Goal: Task Accomplishment & Management: Manage account settings

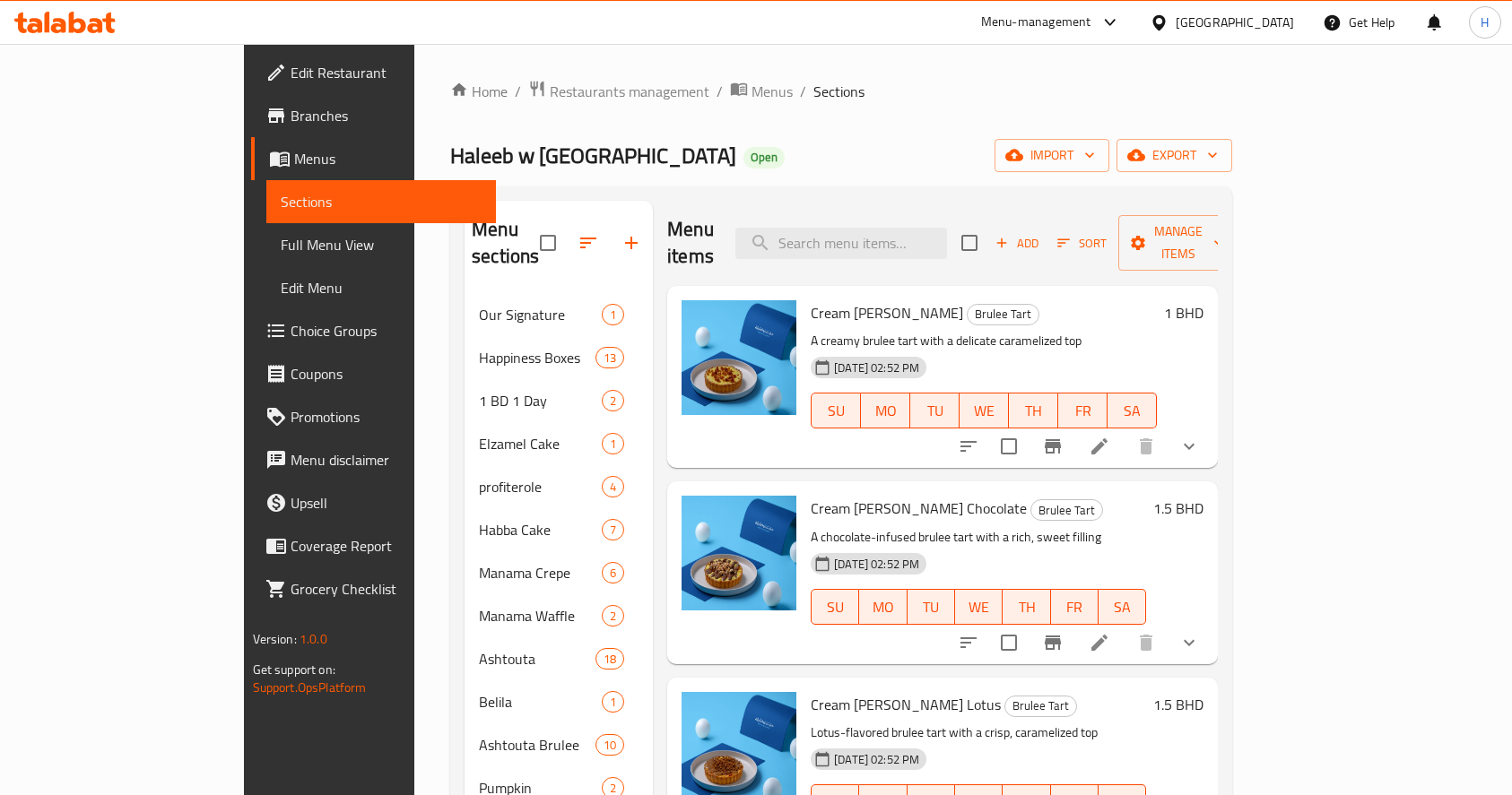
scroll to position [600, 0]
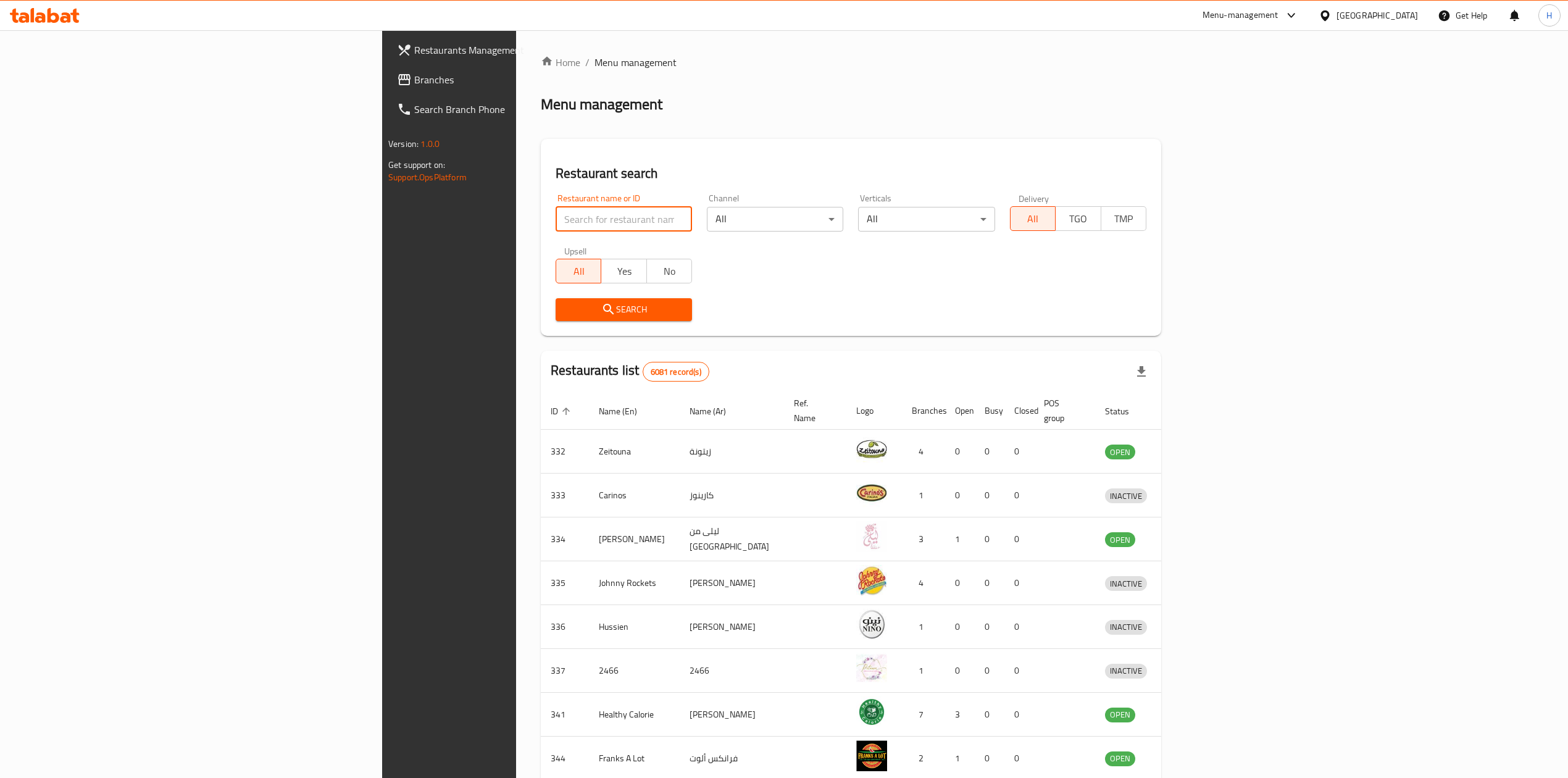
click at [556, 208] on input "search" at bounding box center [624, 219] width 137 height 24
type input "haleeb"
click button "Search" at bounding box center [624, 309] width 137 height 23
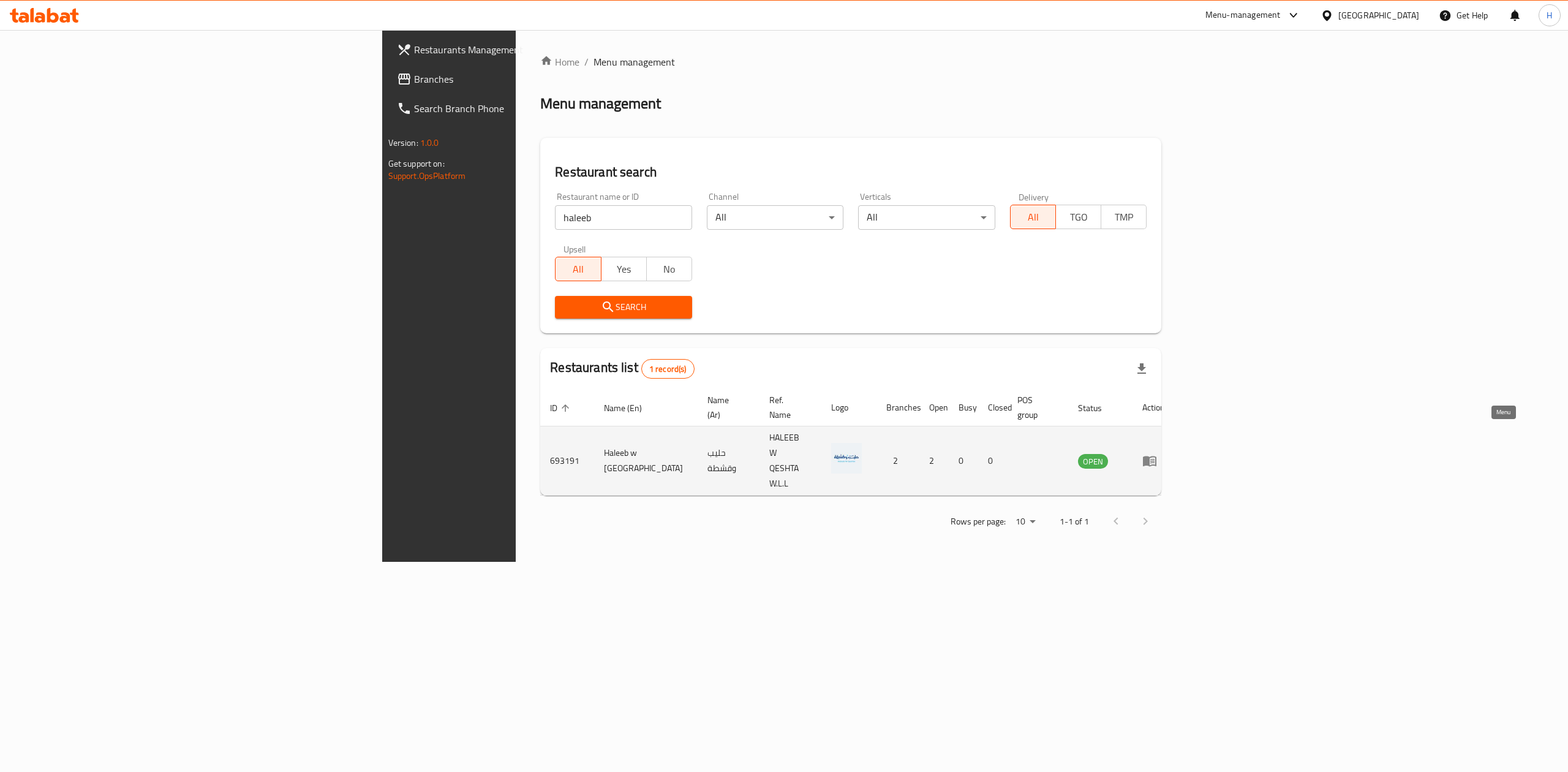
click at [1157, 456] on icon "enhanced table" at bounding box center [1150, 461] width 14 height 11
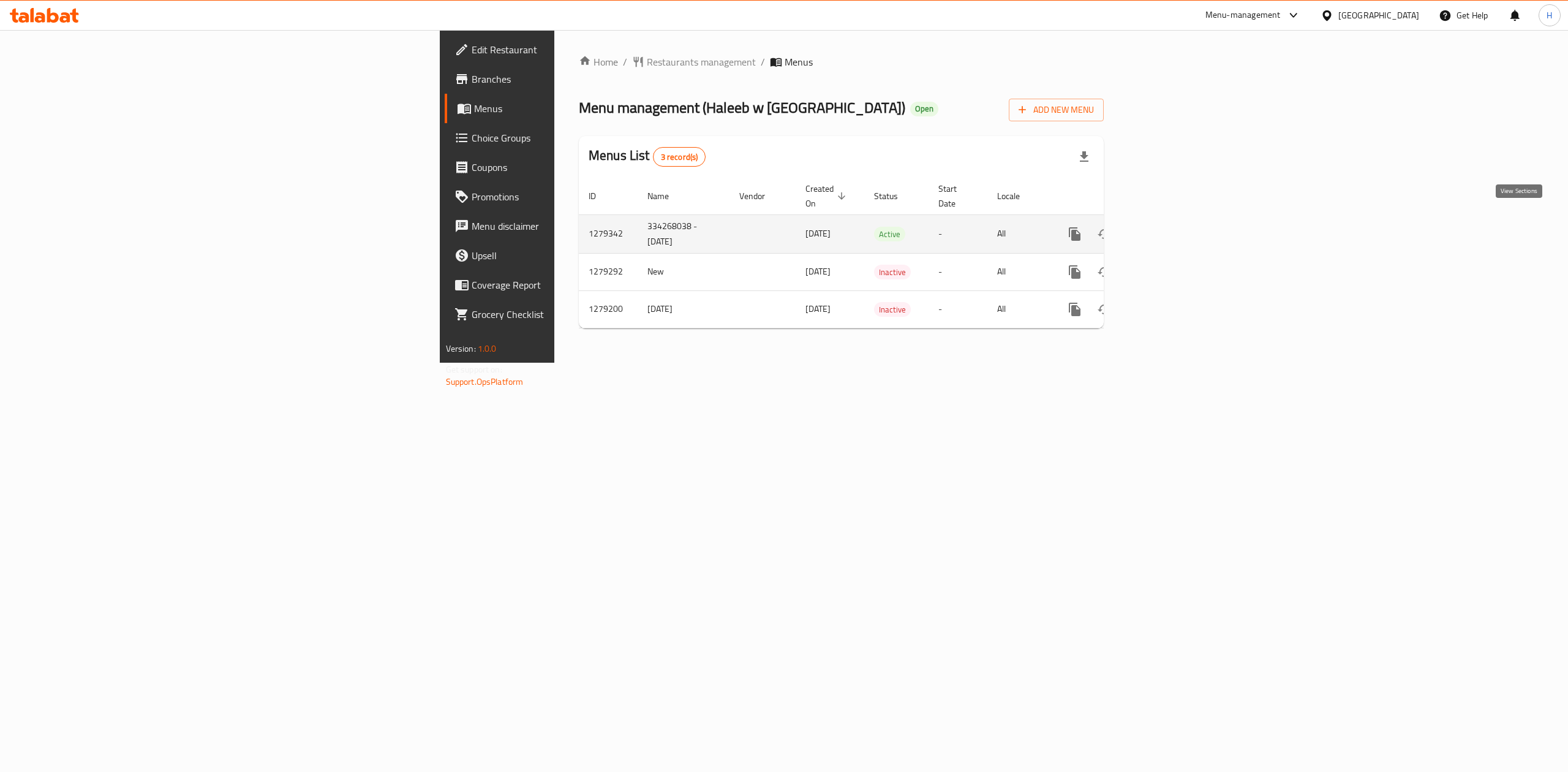
click at [1170, 227] on icon "enhanced table" at bounding box center [1164, 234] width 15 height 15
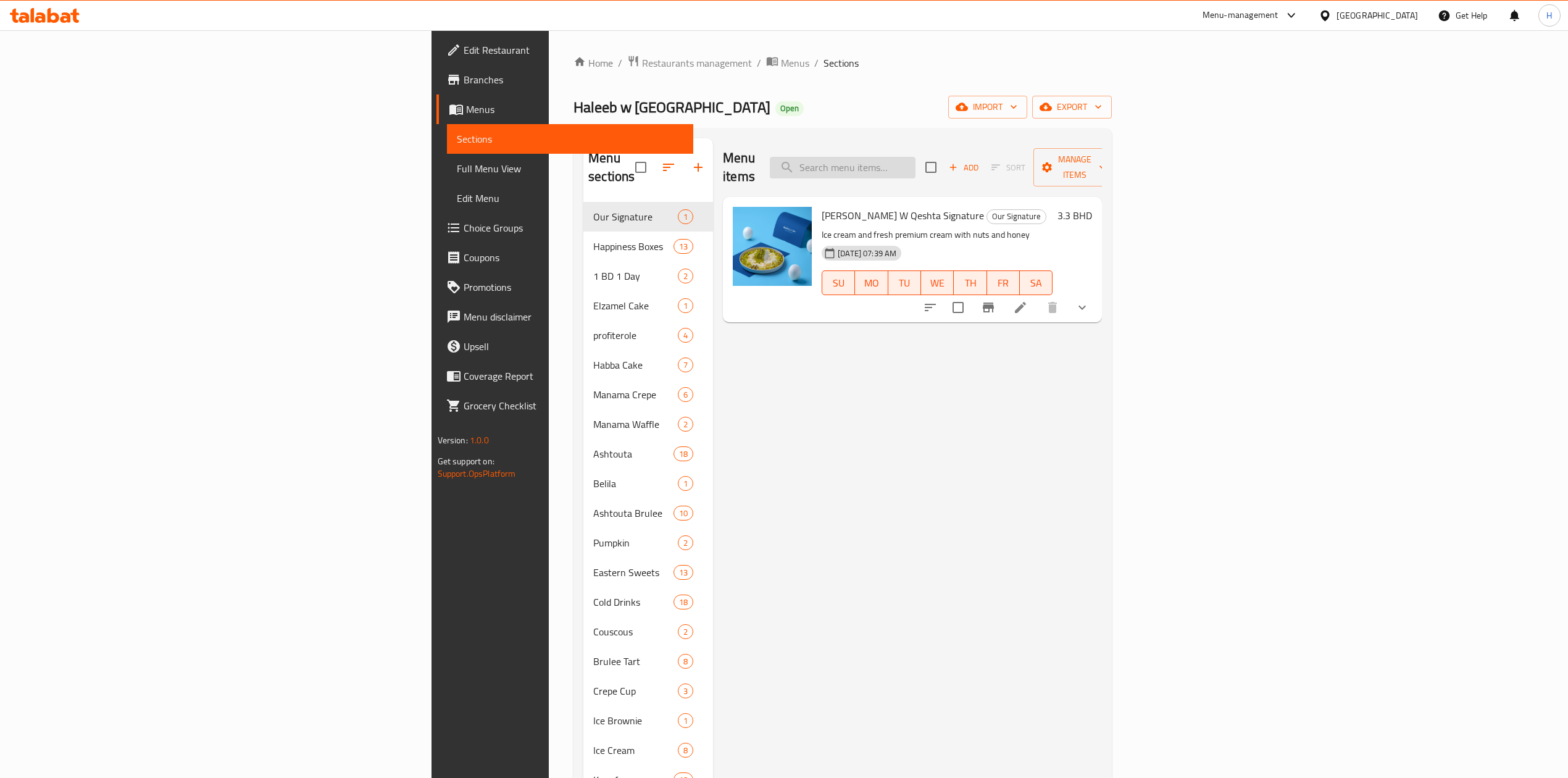
click at [916, 161] on input "search" at bounding box center [843, 168] width 146 height 21
click at [916, 168] on input "search" at bounding box center [843, 168] width 146 height 21
paste input "Ashtouta Mango"
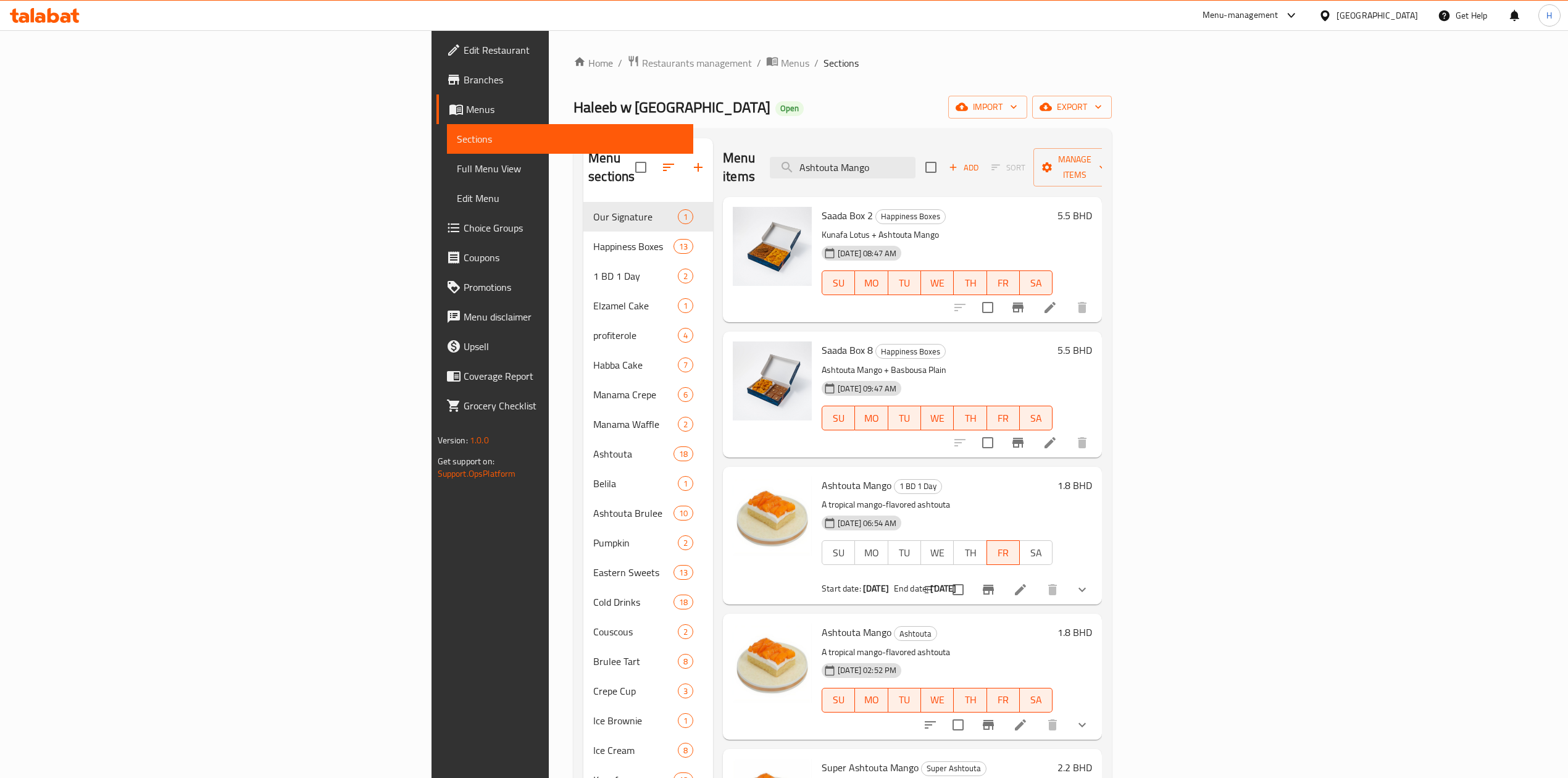
scroll to position [164, 0]
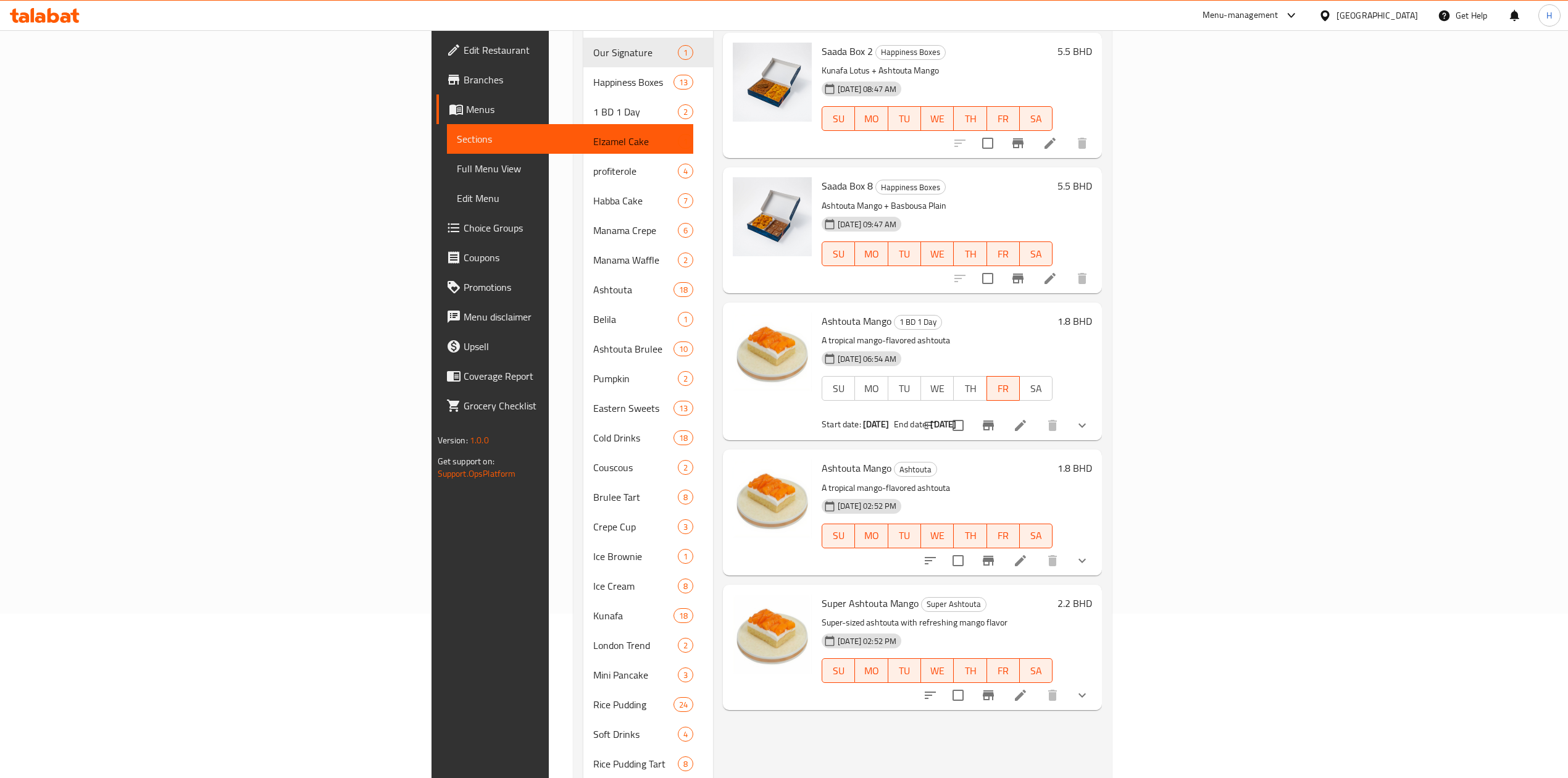
click at [994, 420] on icon "Branch-specific-item" at bounding box center [988, 425] width 11 height 10
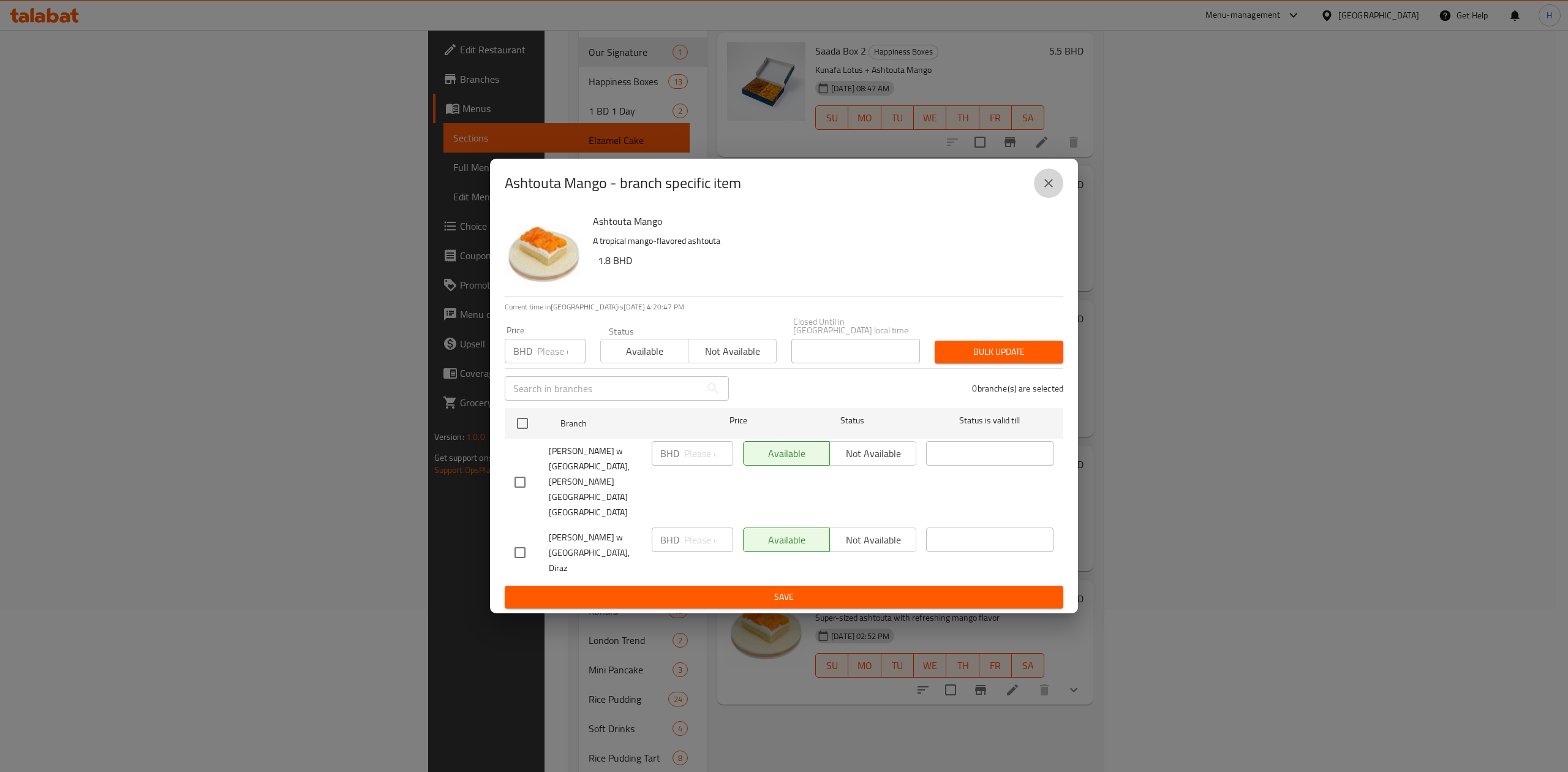
drag, startPoint x: 1052, startPoint y: 217, endPoint x: 885, endPoint y: 263, distance: 173.2
click at [1051, 191] on icon "close" at bounding box center [1049, 184] width 15 height 15
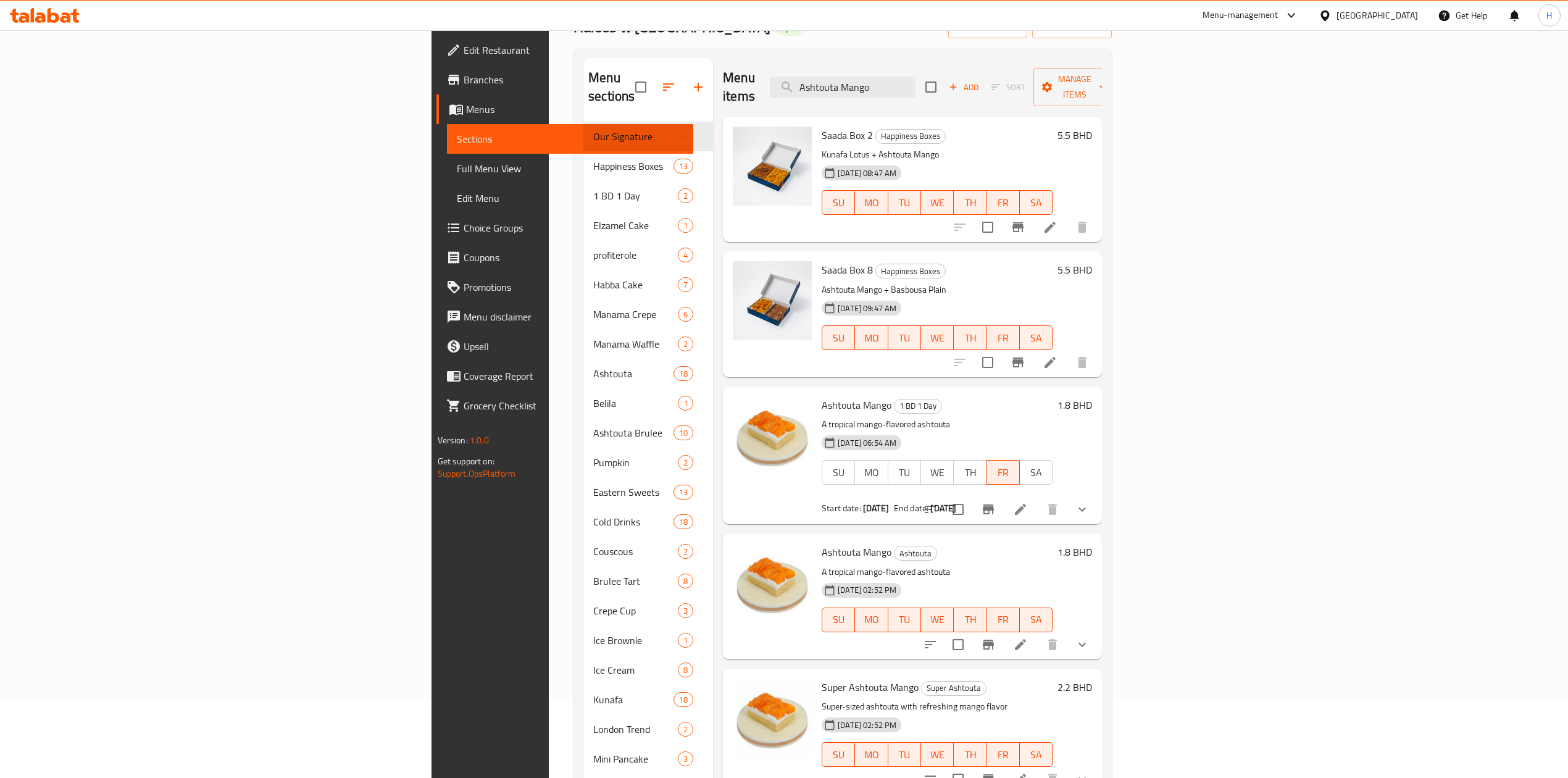
scroll to position [0, 0]
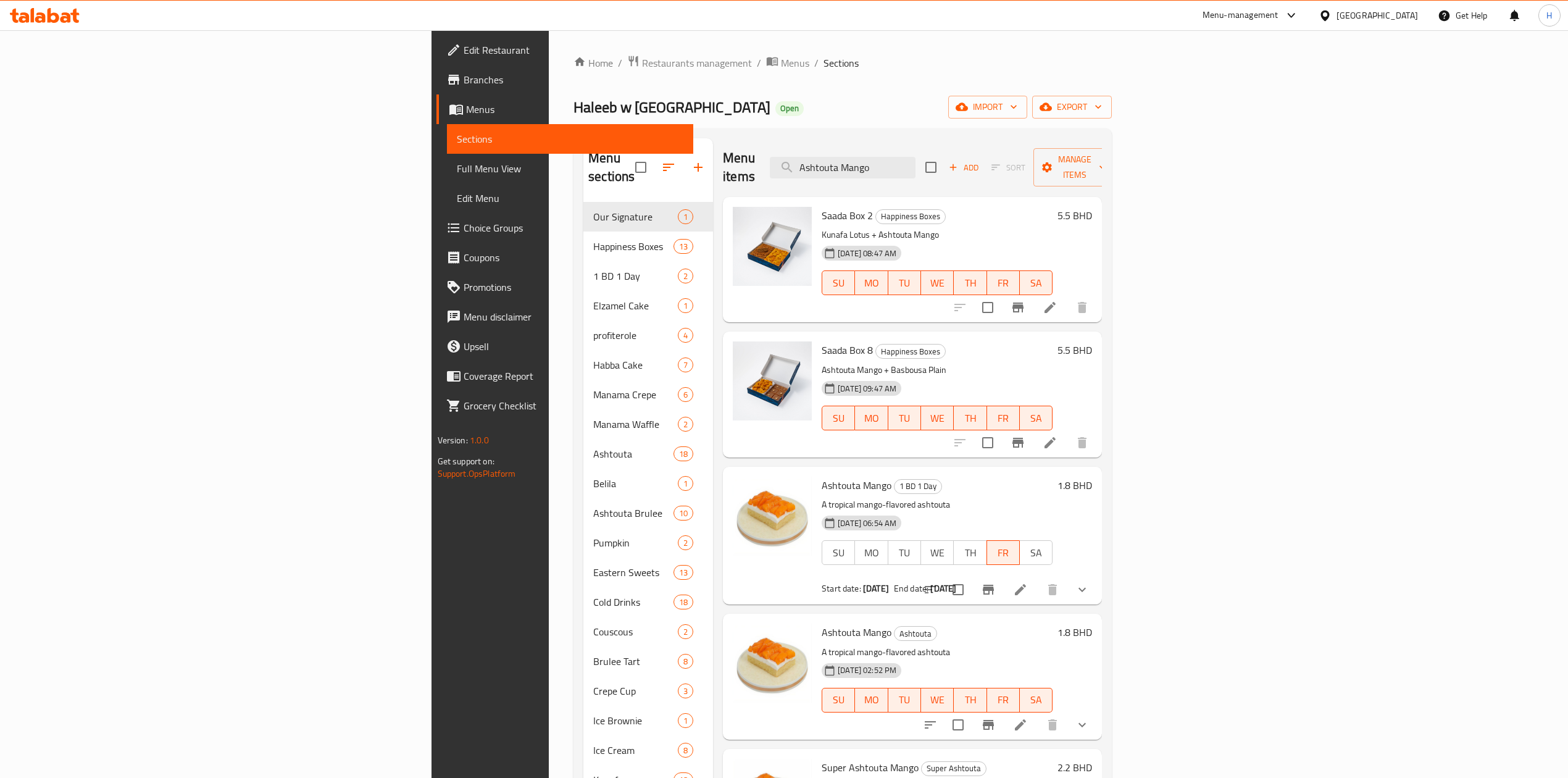
drag, startPoint x: 1045, startPoint y: 159, endPoint x: 495, endPoint y: 139, distance: 550.4
click at [583, 141] on div "Menu sections Our Signature 1 Happiness Boxes 13 1 BD 1 Day 2 Elzamel Cake 1 pr…" at bounding box center [842, 632] width 519 height 988
paste input "l Habba Dubai Cake Chocolate Jar"
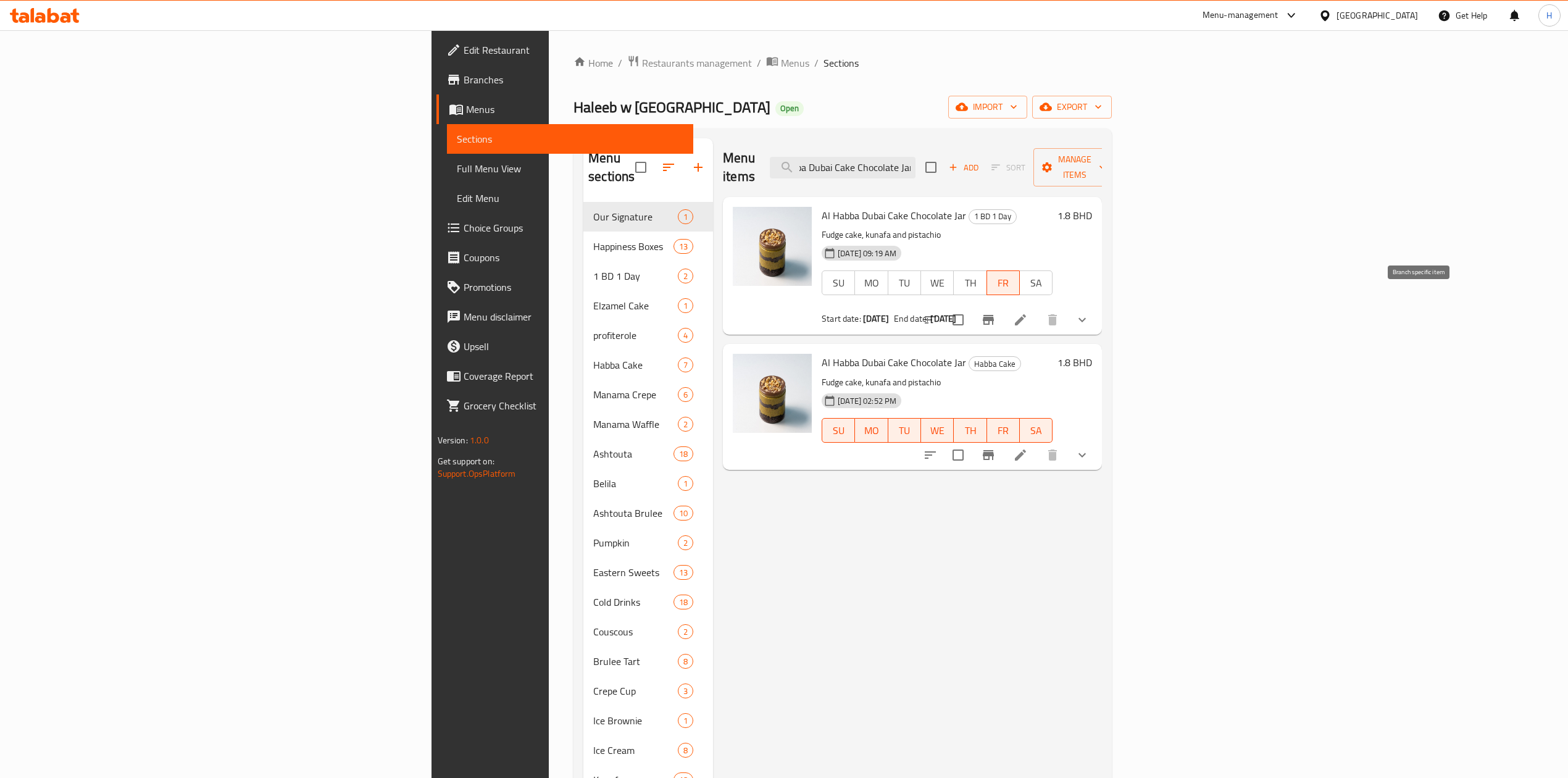
type input "Al Habba Dubai Cake Chocolate Jar"
click at [994, 315] on icon "Branch-specific-item" at bounding box center [988, 320] width 11 height 10
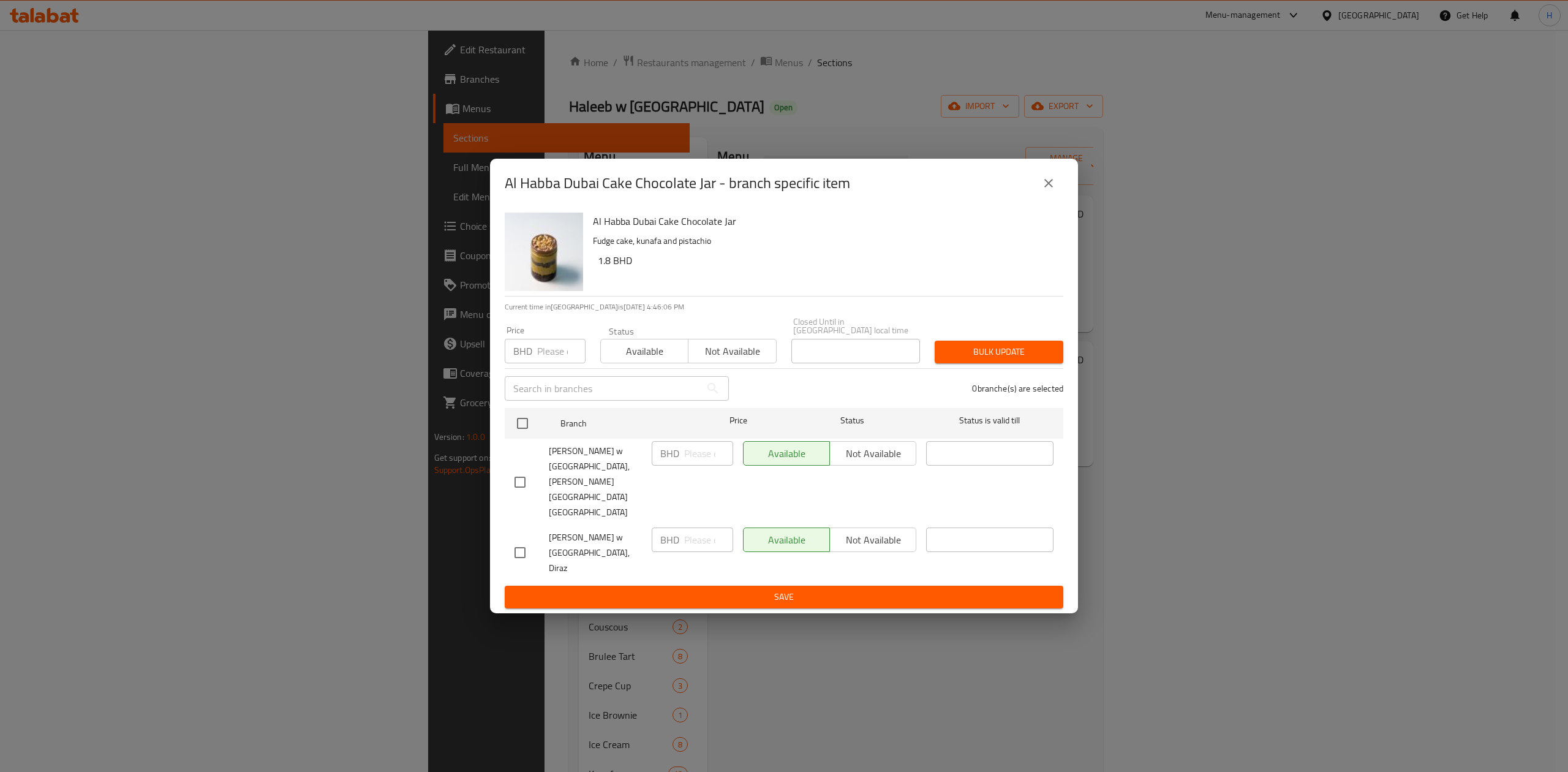
click at [1057, 198] on button "close" at bounding box center [1048, 183] width 29 height 29
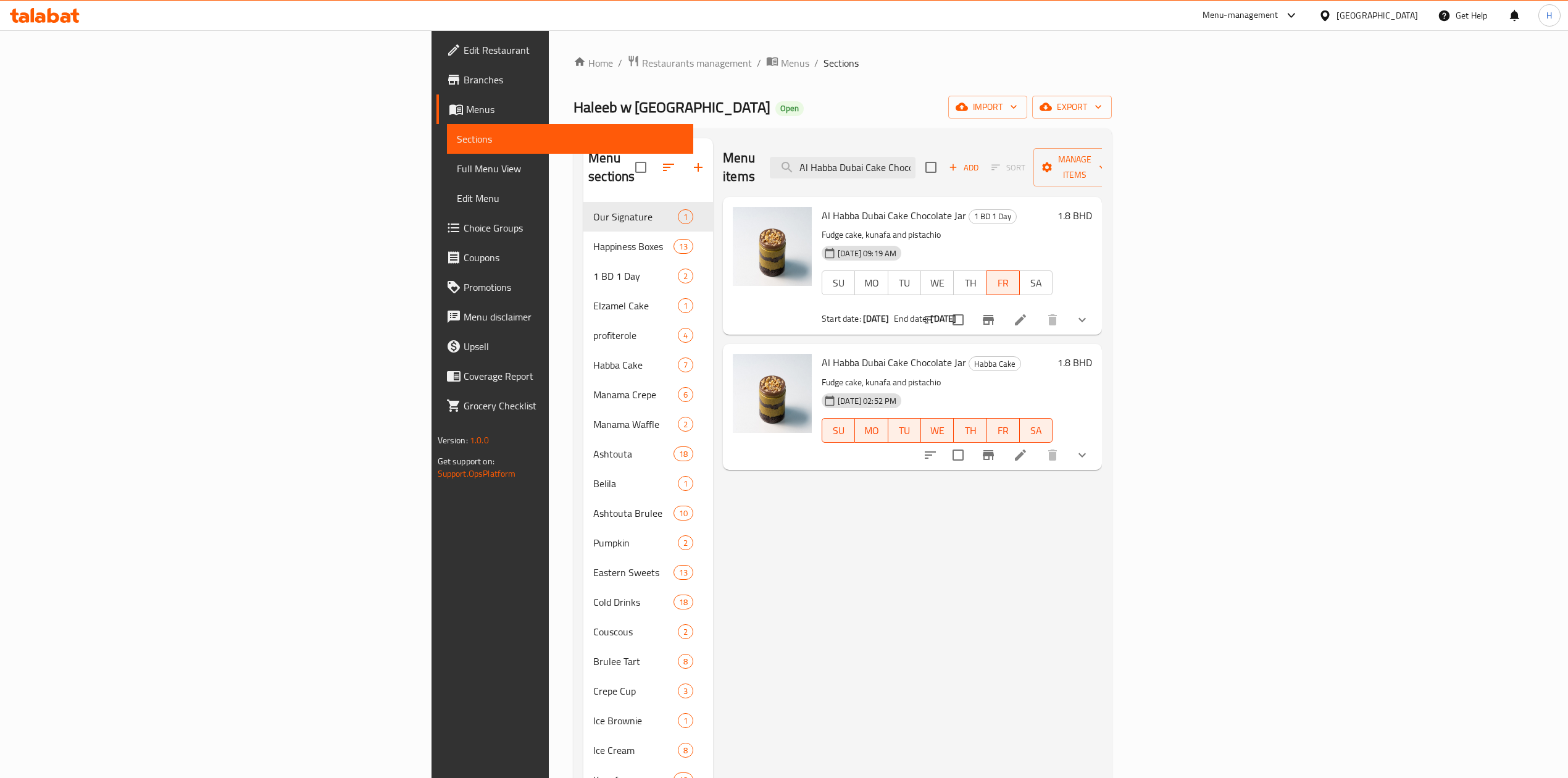
click at [45, 24] on div at bounding box center [45, 15] width 90 height 24
click at [48, 20] on icon at bounding box center [53, 16] width 12 height 15
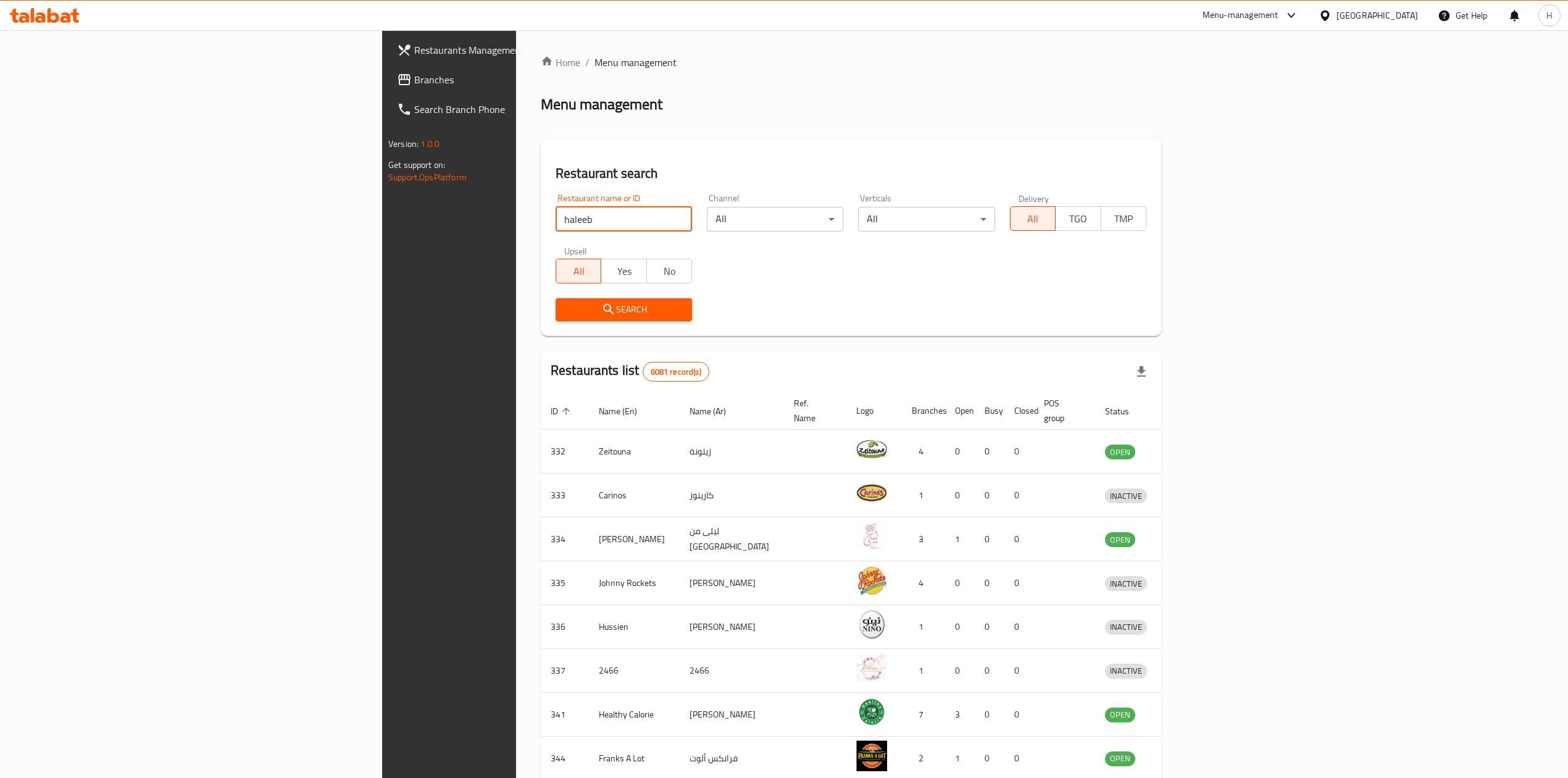
type input "haleeb"
click button "Search" at bounding box center [624, 309] width 137 height 23
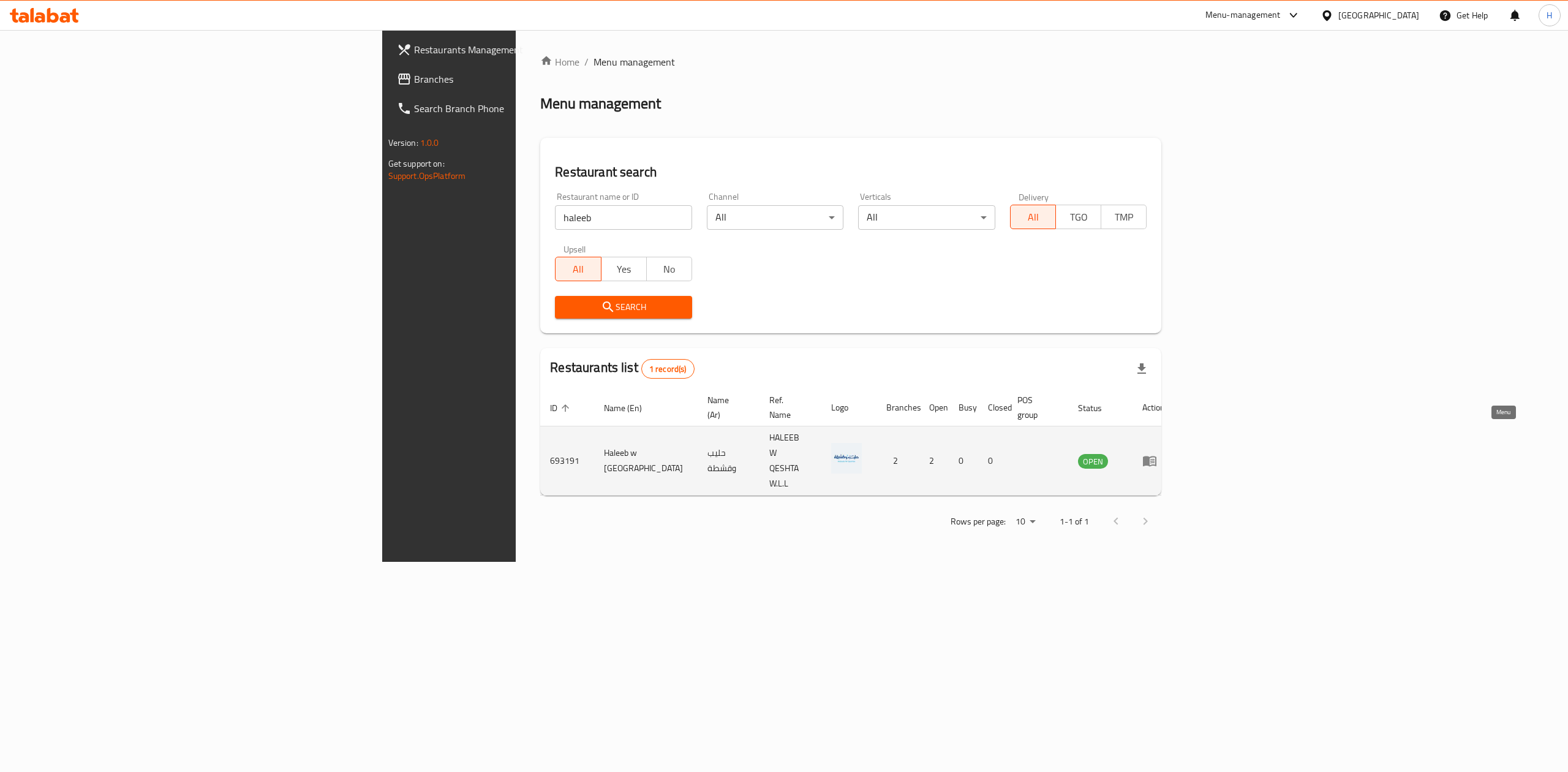
click at [1157, 456] on icon "enhanced table" at bounding box center [1150, 461] width 14 height 11
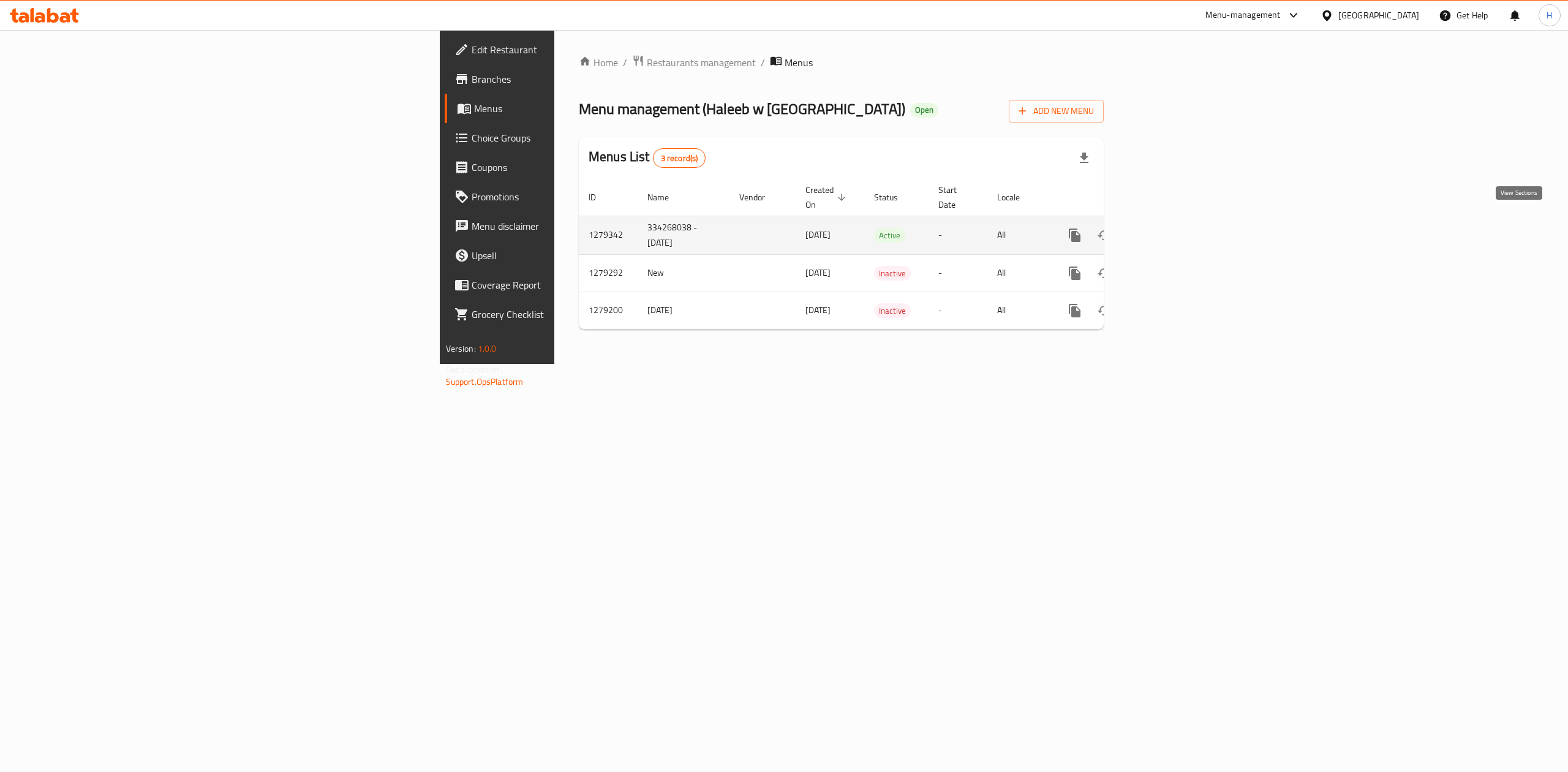
click at [1170, 228] on icon "enhanced table" at bounding box center [1164, 235] width 15 height 15
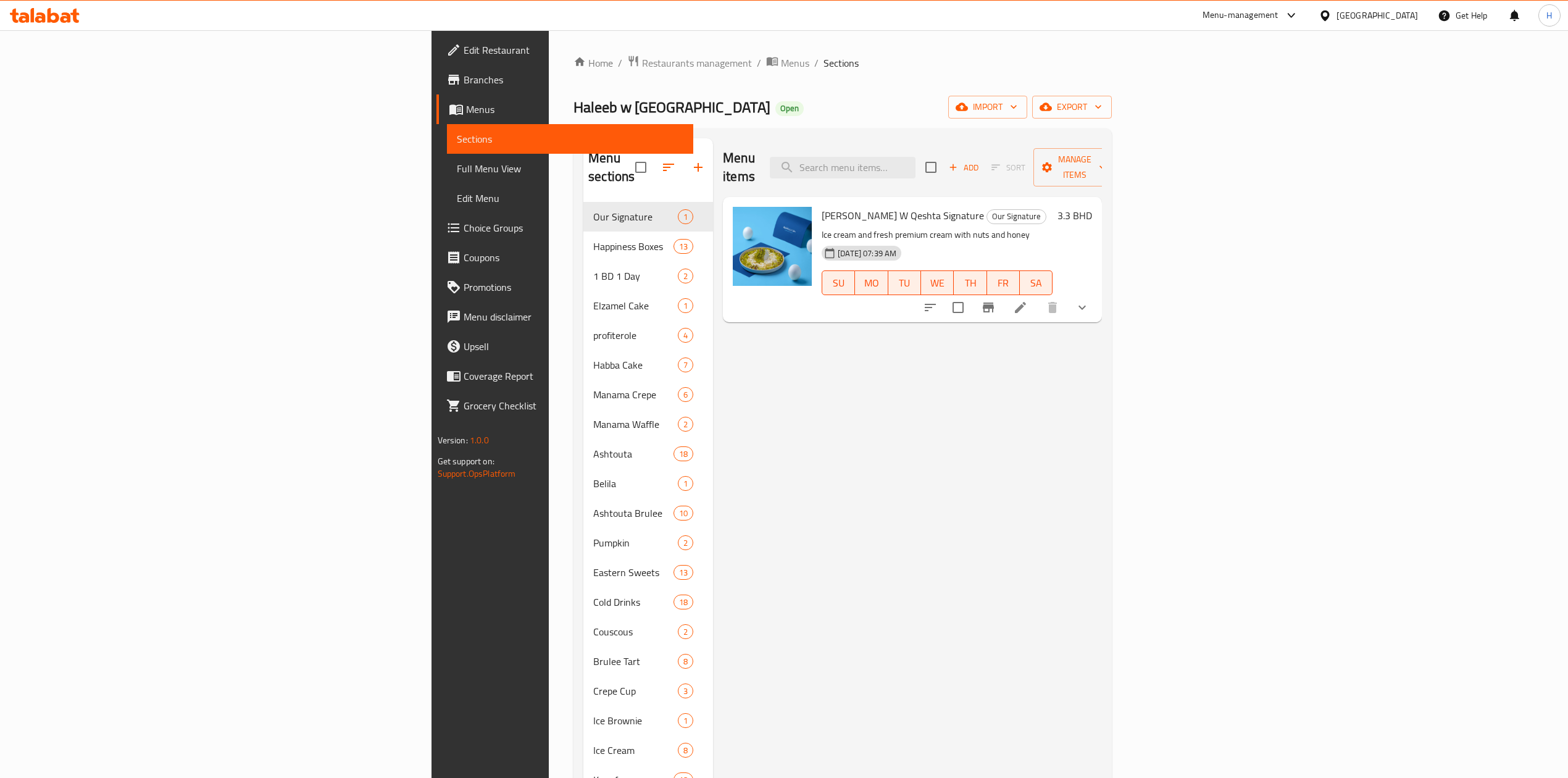
click at [42, 8] on icon at bounding box center [45, 16] width 70 height 15
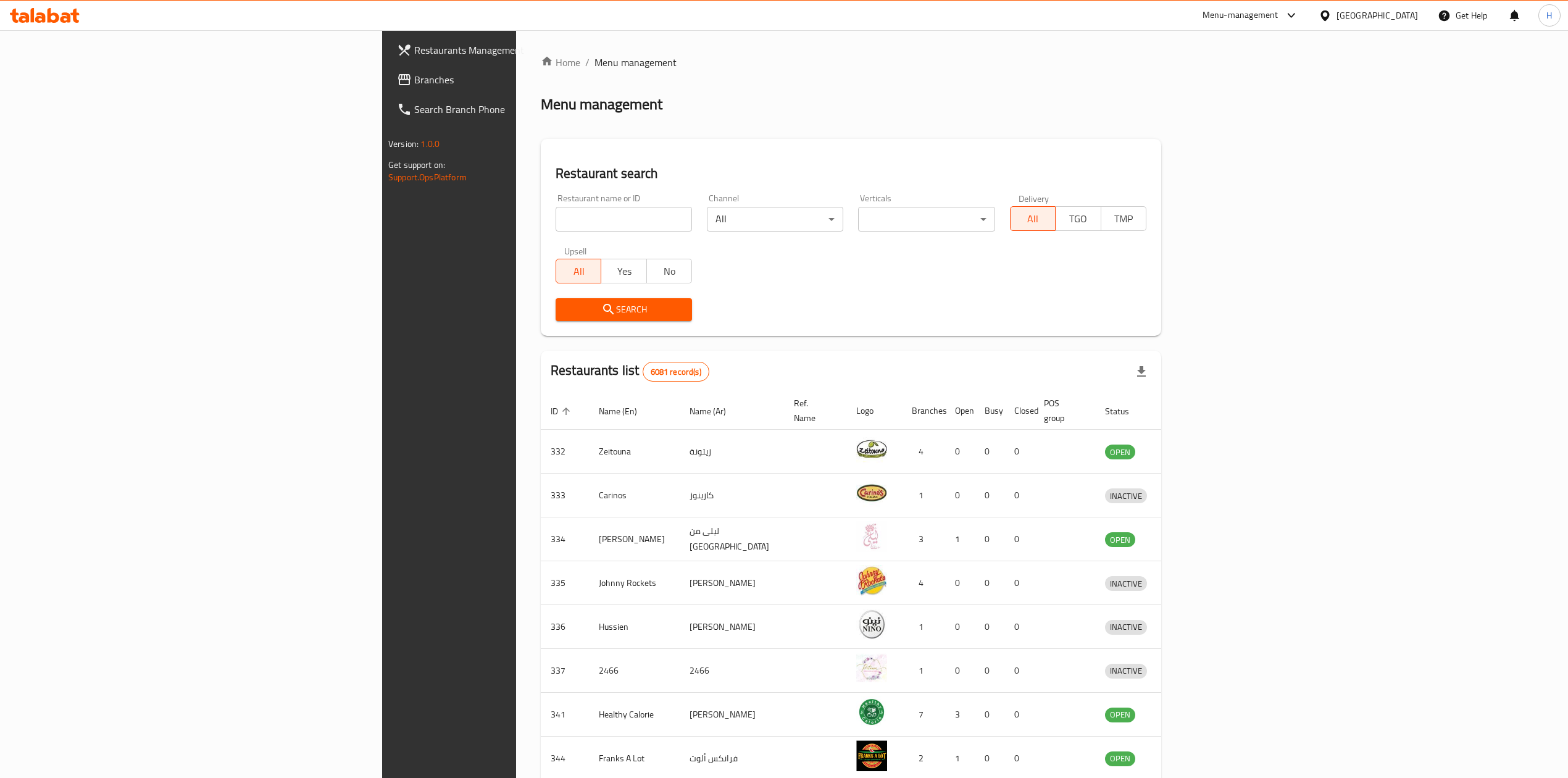
click at [556, 220] on input "search" at bounding box center [624, 219] width 137 height 24
type input "lord of the"
click button "Search" at bounding box center [624, 309] width 137 height 23
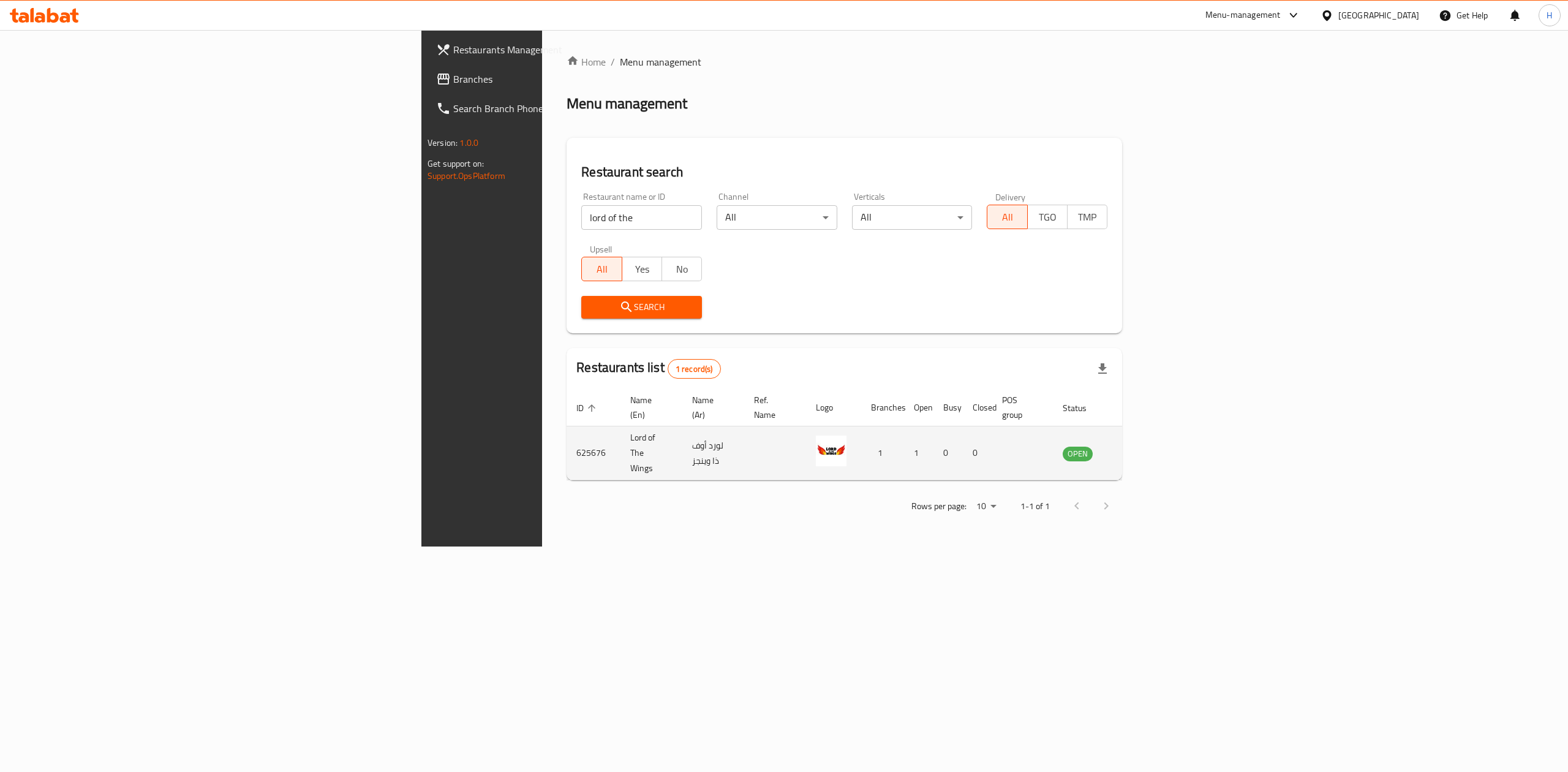
click at [1142, 446] on icon "enhanced table" at bounding box center [1134, 454] width 15 height 15
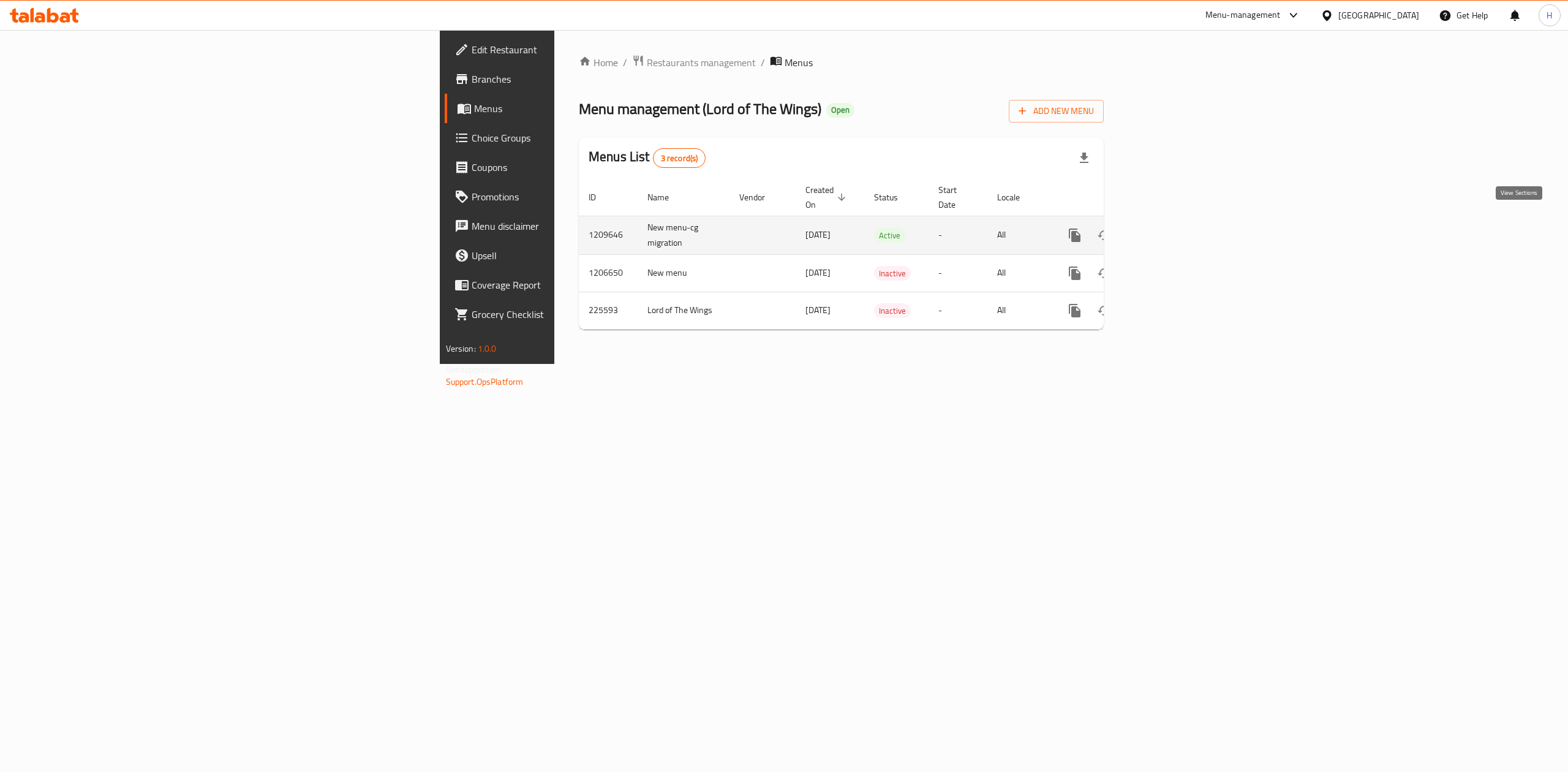
click at [1178, 231] on link "enhanced table" at bounding box center [1163, 235] width 29 height 29
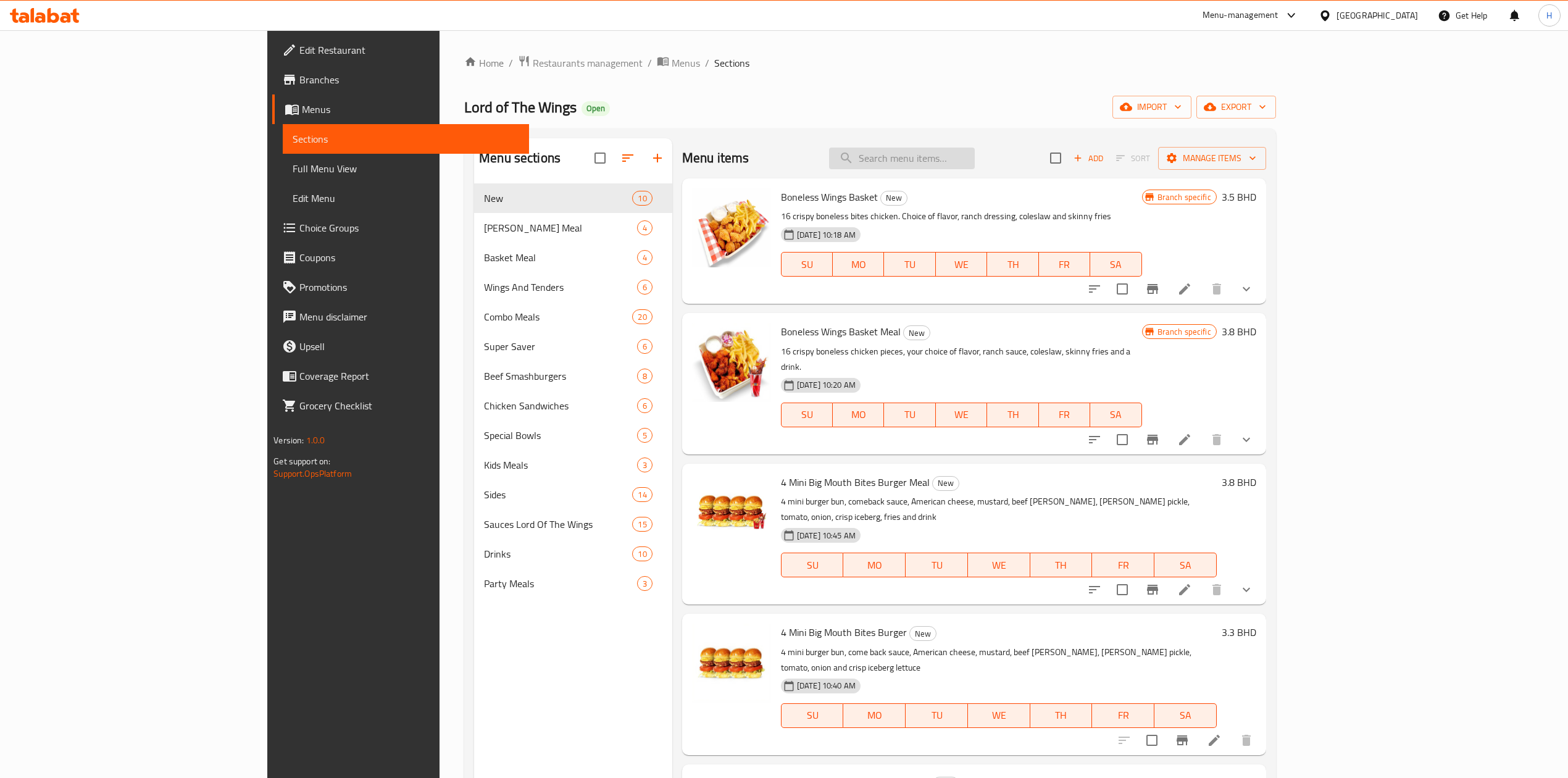
click at [962, 169] on input "search" at bounding box center [902, 158] width 146 height 21
paste input "Chicken Tenders 12 pcs"
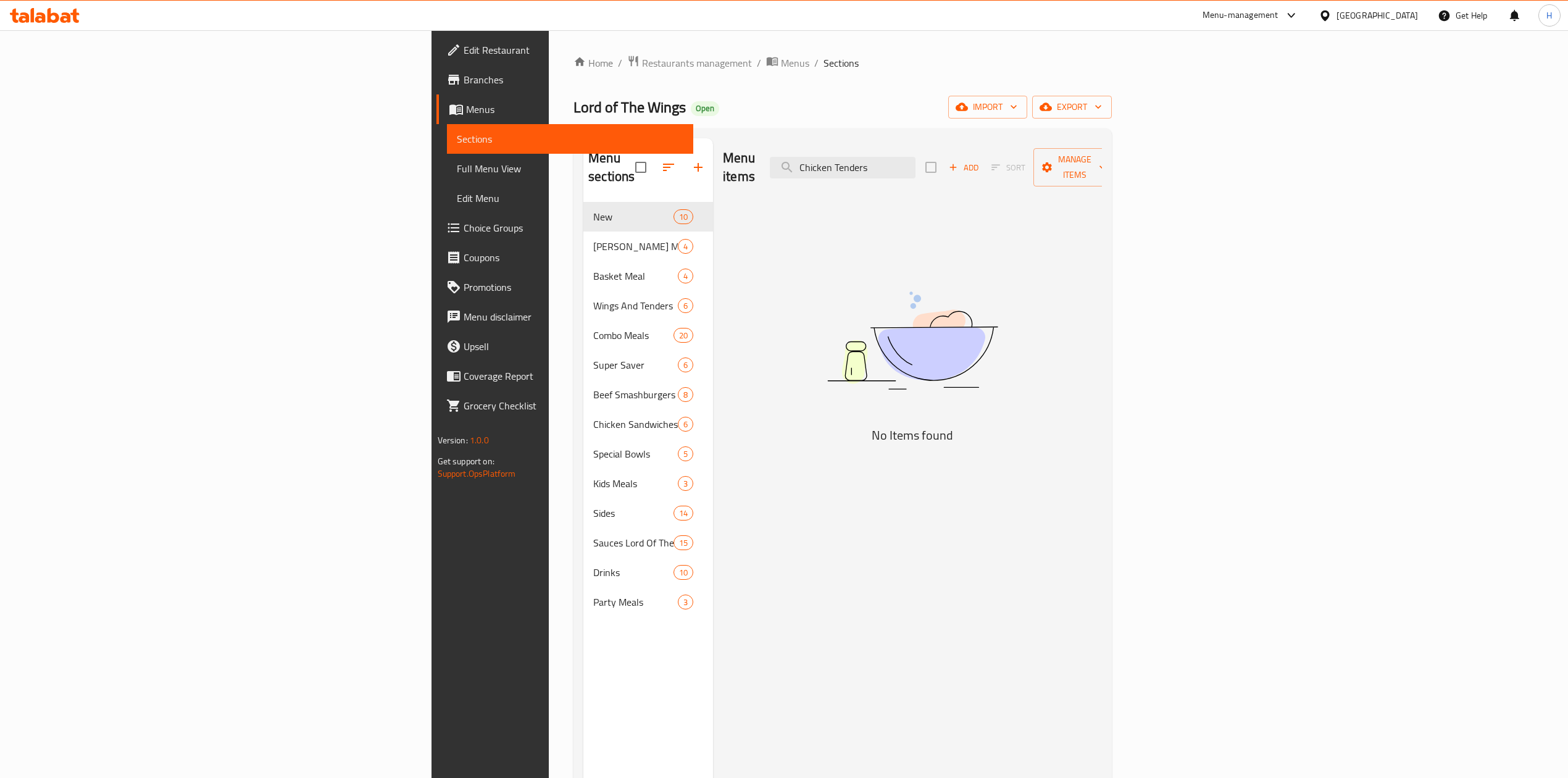
type input "Chicken Tenders"
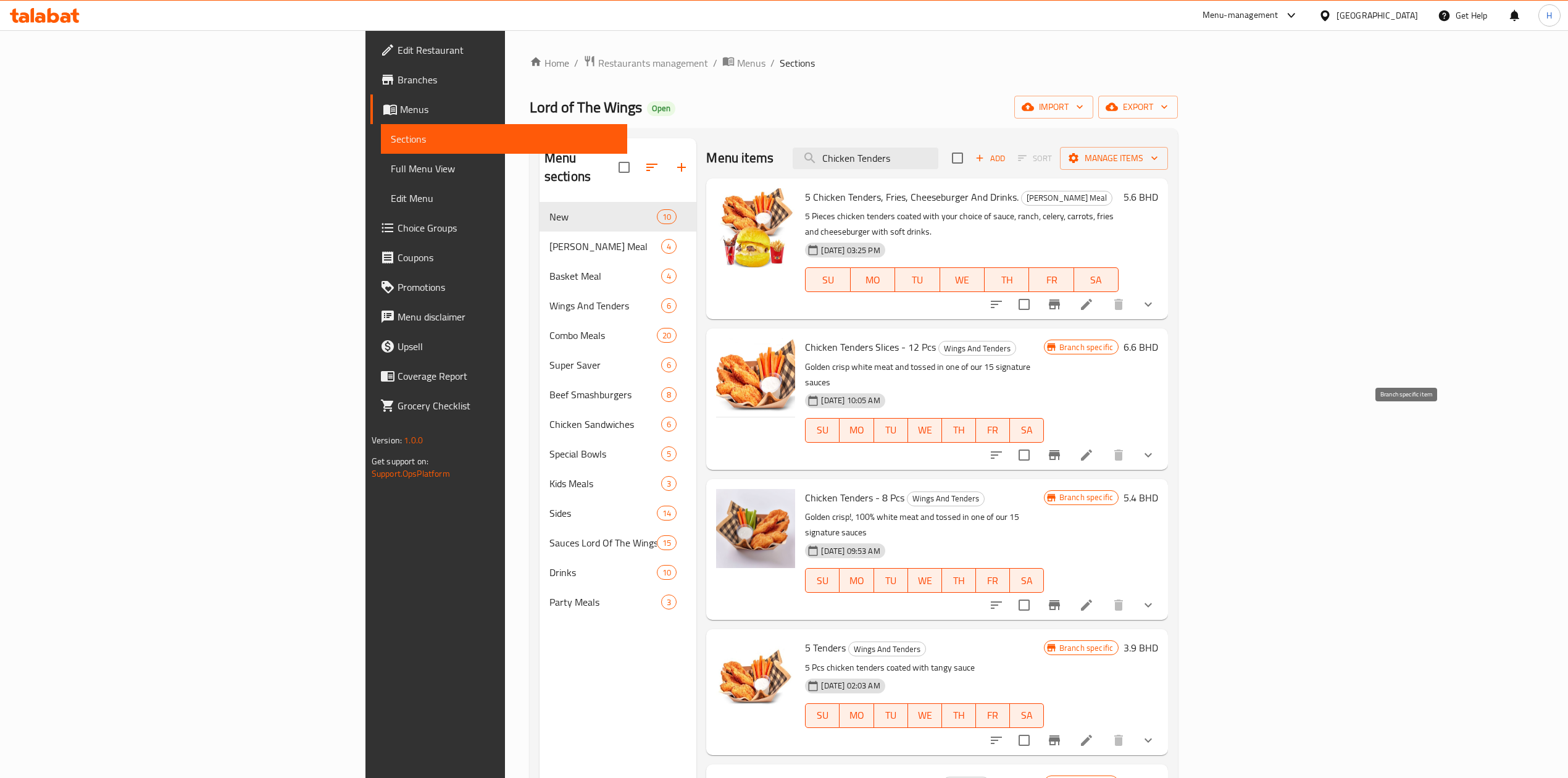
click at [1069, 440] on button "Branch-specific-item" at bounding box center [1054, 455] width 29 height 29
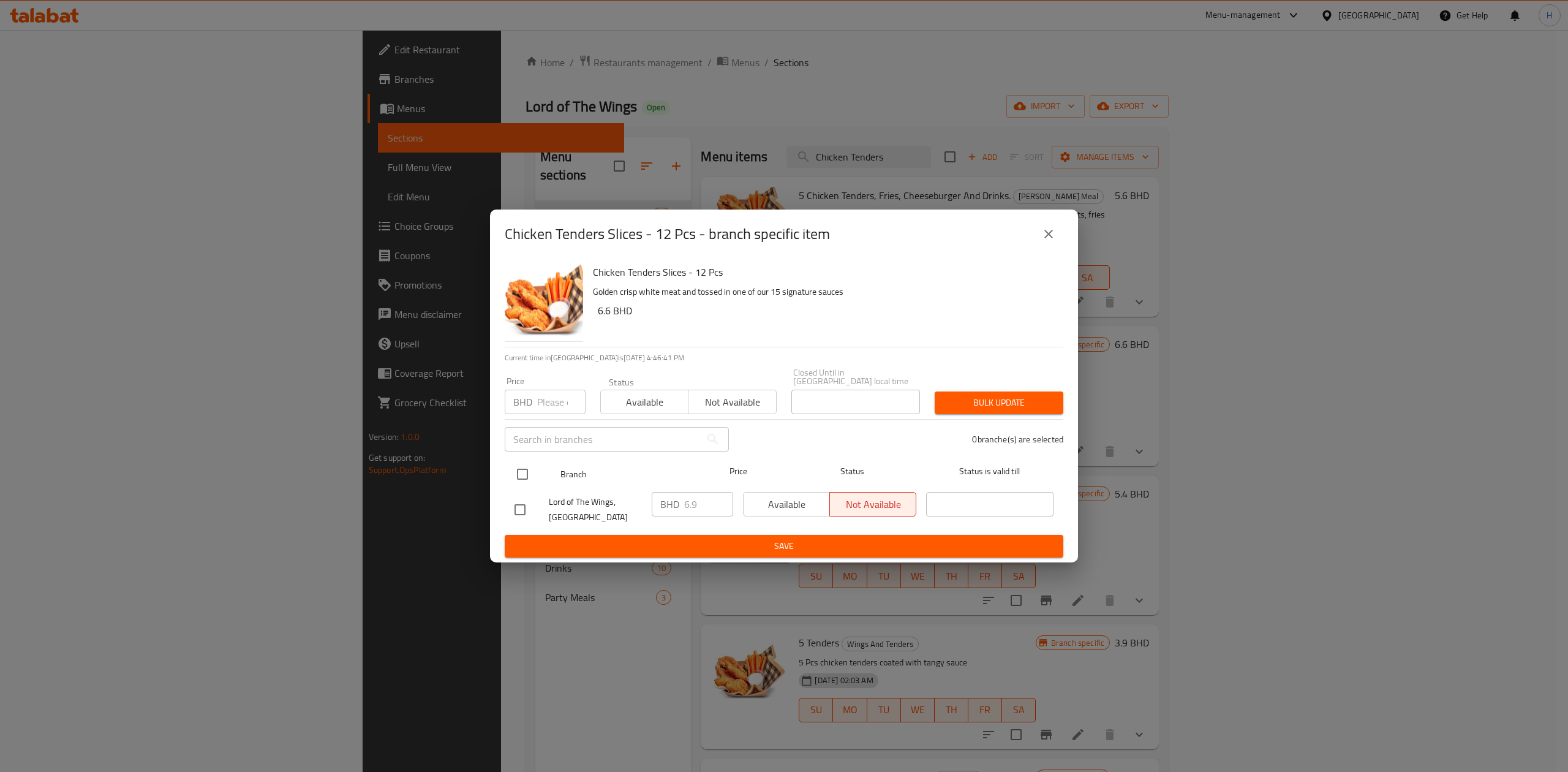
click at [520, 469] on input "checkbox" at bounding box center [522, 474] width 26 height 26
checkbox input "true"
click at [706, 497] on input "6.9" at bounding box center [709, 504] width 49 height 24
type input "6.6"
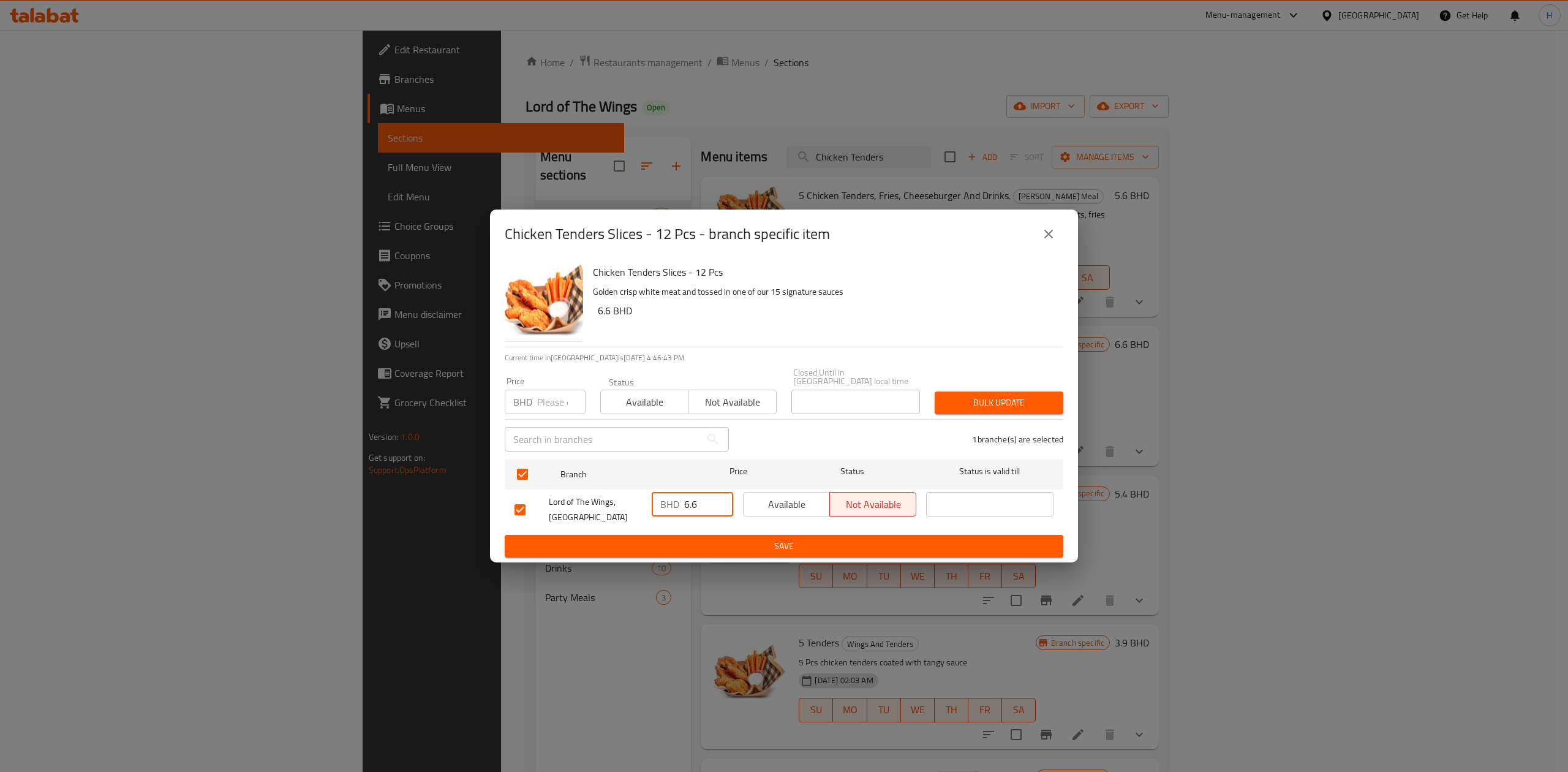
click at [718, 539] on span "Save" at bounding box center [784, 546] width 539 height 16
